Goal: Check status: Check status

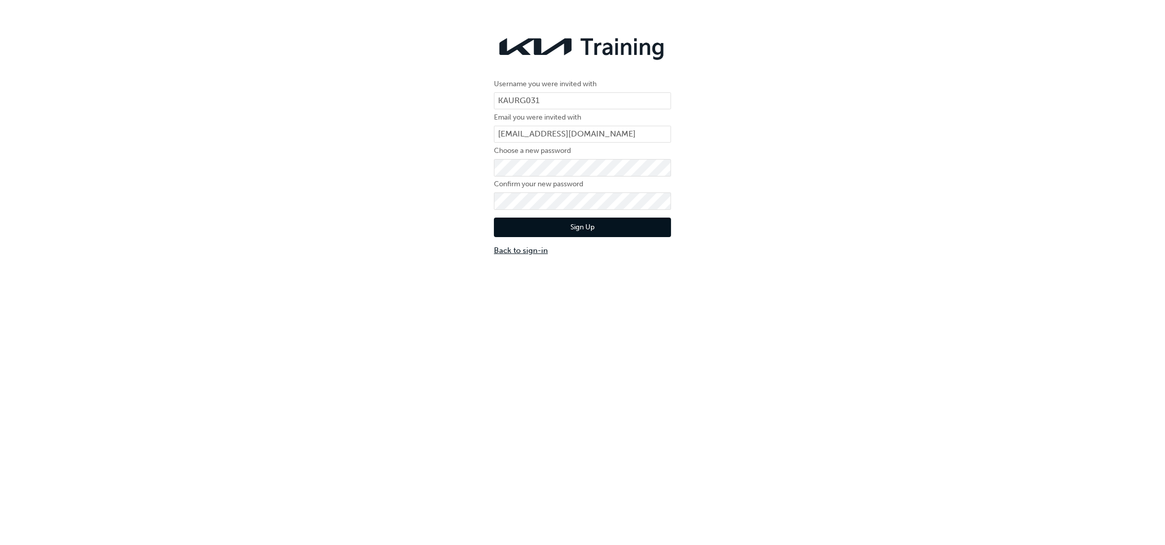
click at [521, 251] on link "Back to sign-in" at bounding box center [582, 251] width 177 height 12
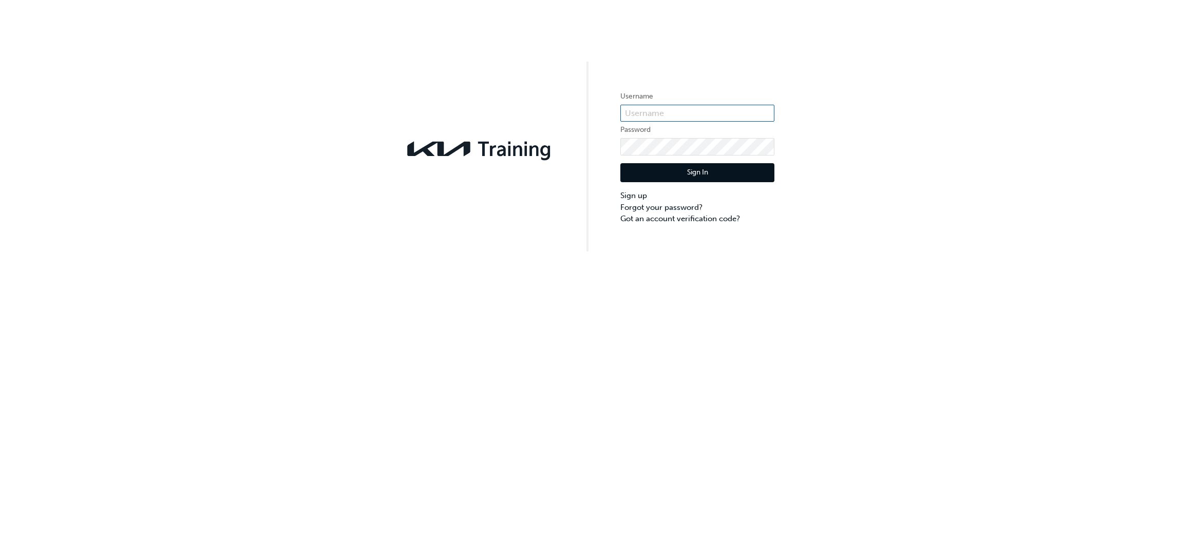
type input "KAURG031"
click at [674, 172] on button "Sign In" at bounding box center [697, 173] width 154 height 20
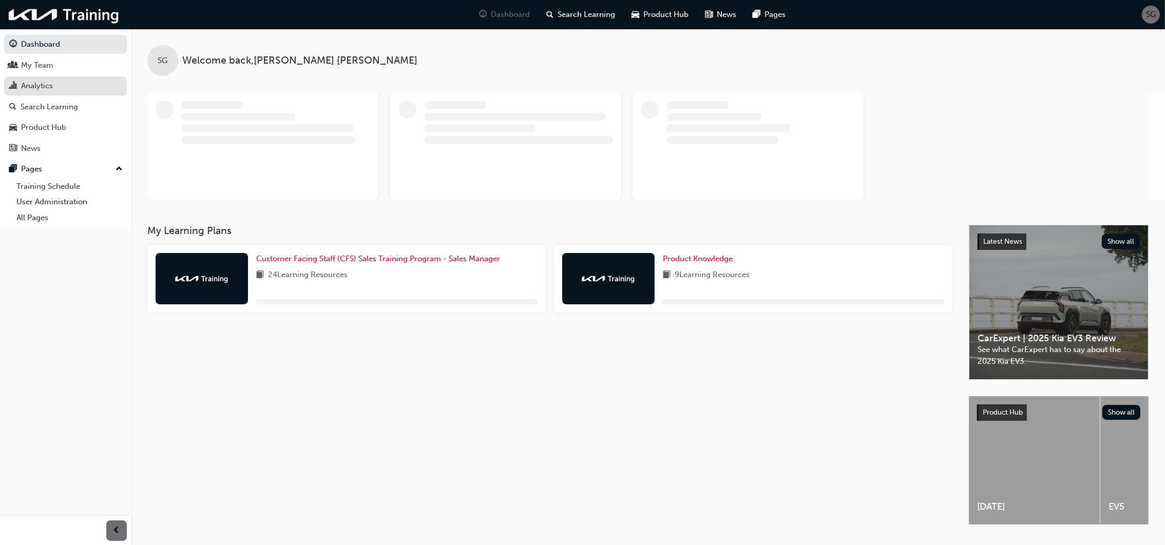
click at [30, 85] on div "Analytics" at bounding box center [37, 86] width 32 height 12
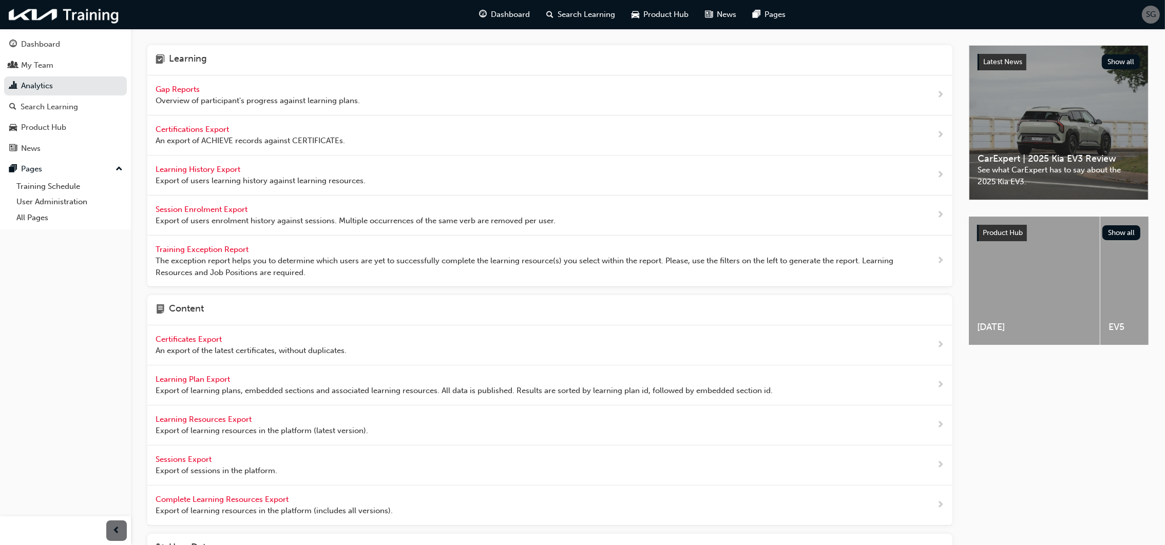
click at [182, 88] on span "Gap Reports" at bounding box center [179, 89] width 46 height 9
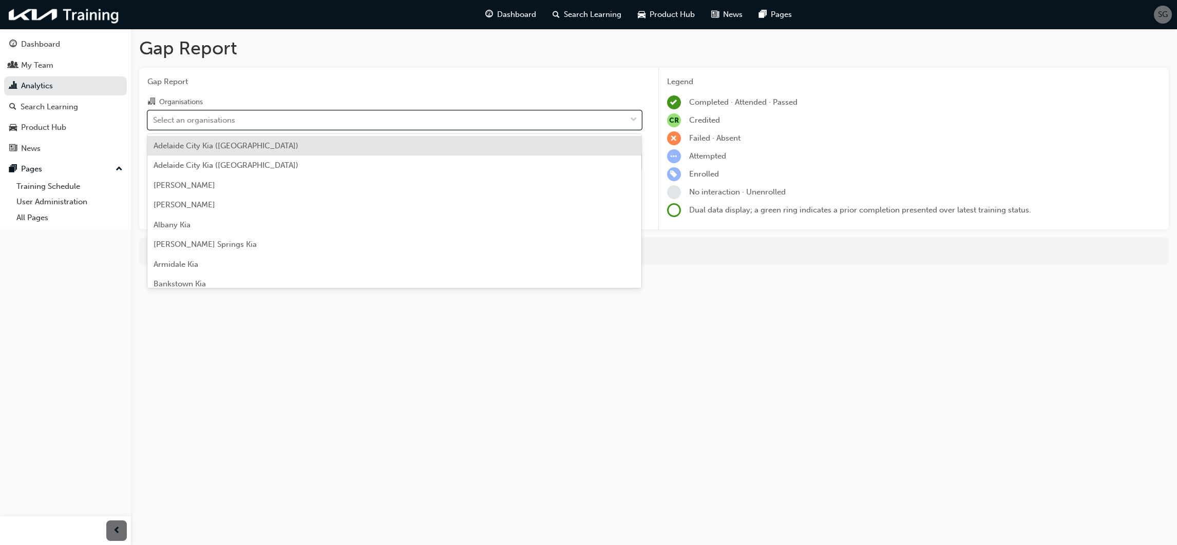
click at [210, 118] on div "Select an organisations" at bounding box center [194, 120] width 82 height 12
click at [154, 118] on input "Organisations option [GEOGRAPHIC_DATA] ([GEOGRAPHIC_DATA]) focused, 1 of 158. 1…" at bounding box center [153, 119] width 1 height 9
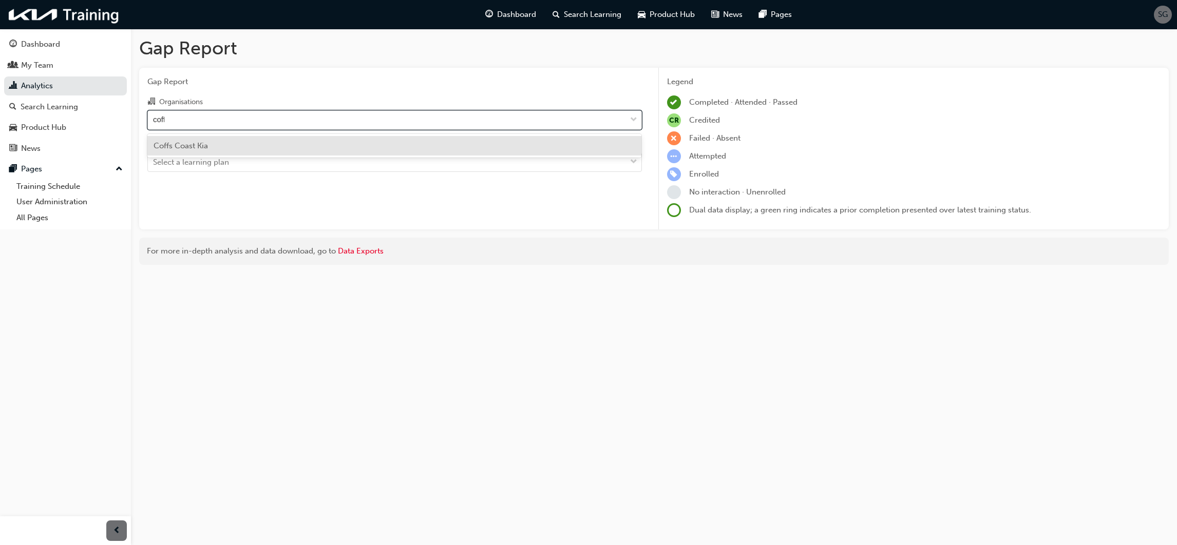
type input "coffs"
click at [189, 146] on span "Coffs Coast Kia" at bounding box center [181, 145] width 54 height 9
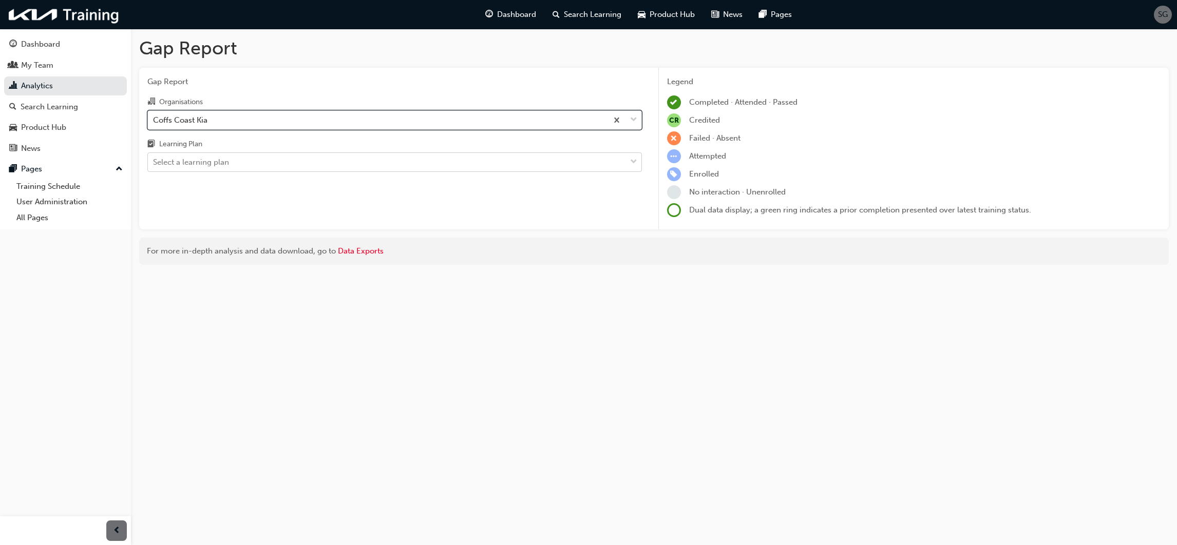
click at [190, 161] on div "Select a learning plan" at bounding box center [191, 163] width 76 height 12
click at [154, 161] on input "Learning Plan Select a learning plan" at bounding box center [153, 162] width 1 height 9
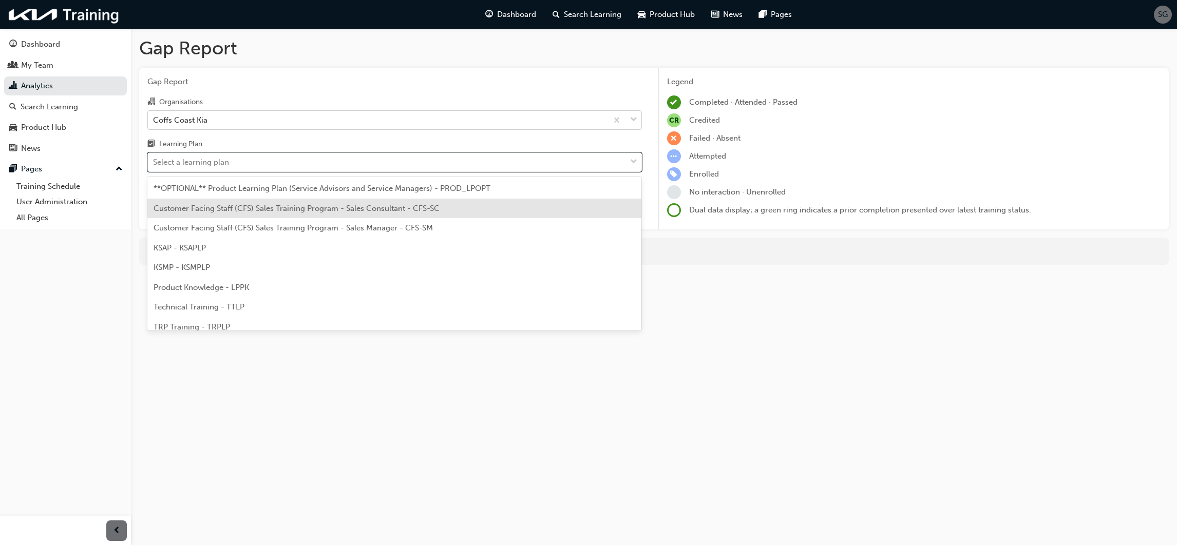
click at [367, 211] on span "Customer Facing Staff (CFS) Sales Training Program - Sales Consultant - CFS-SC" at bounding box center [297, 208] width 286 height 9
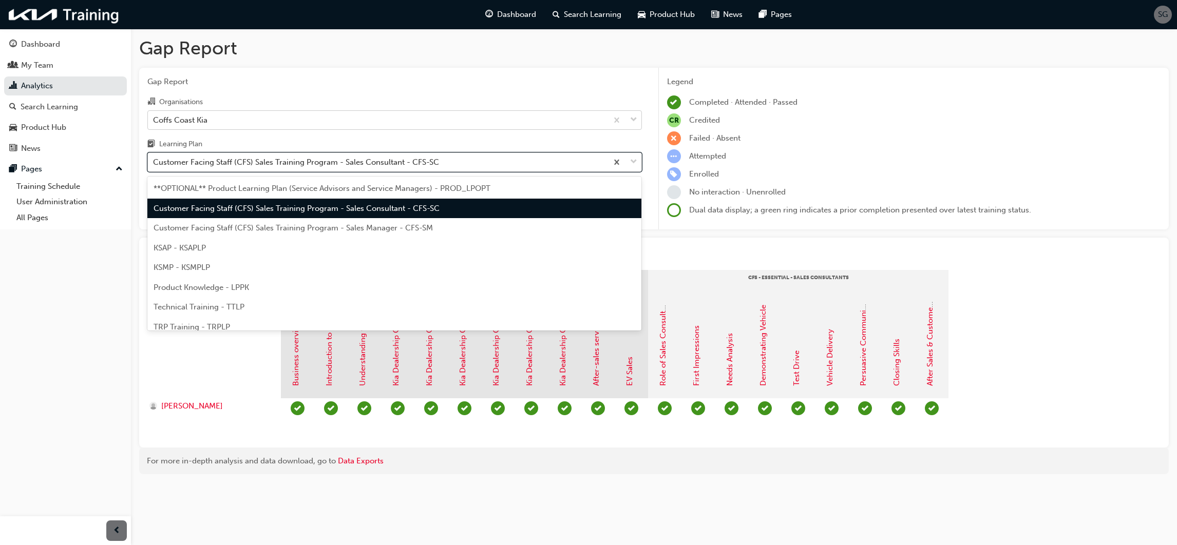
click at [360, 167] on div "Customer Facing Staff (CFS) Sales Training Program - Sales Consultant - CFS-SC" at bounding box center [296, 163] width 286 height 12
click at [154, 166] on input "Learning Plan option Customer Facing Staff (CFS) Sales Training Program - Sales…" at bounding box center [153, 162] width 1 height 9
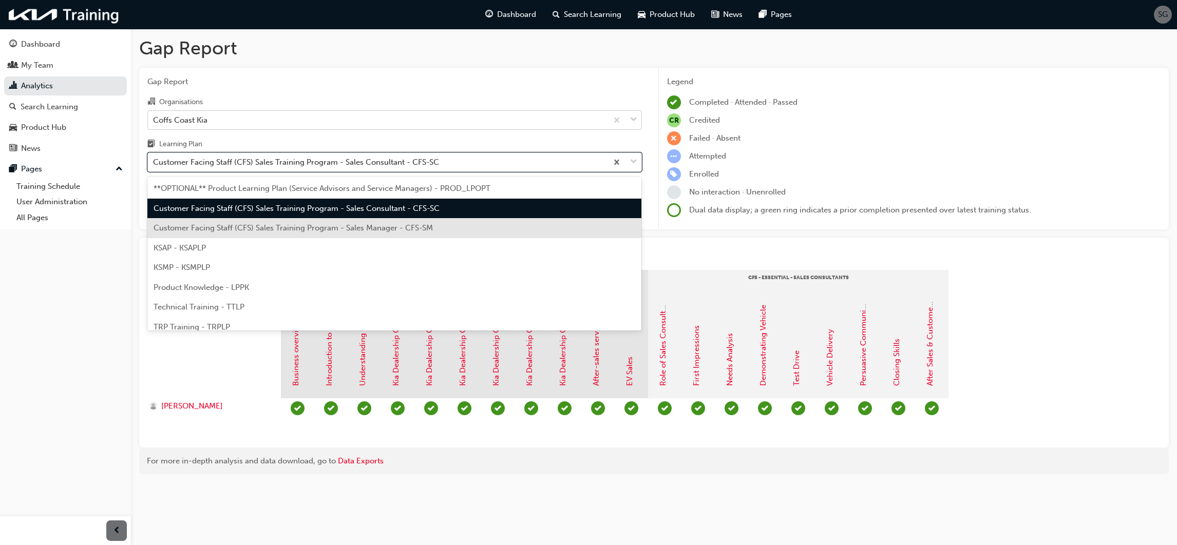
click at [365, 227] on span "Customer Facing Staff (CFS) Sales Training Program - Sales Manager - CFS-SM" at bounding box center [293, 227] width 279 height 9
